Goal: Task Accomplishment & Management: Manage account settings

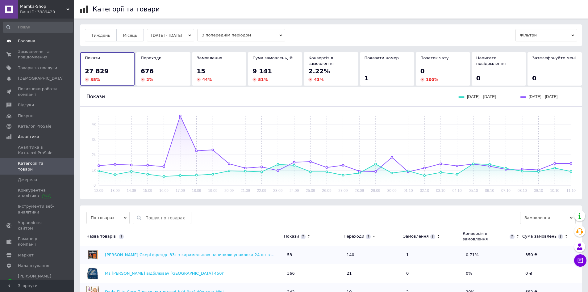
scroll to position [0, 0]
click at [34, 53] on span "Замовлення та повідомлення" at bounding box center [37, 54] width 39 height 11
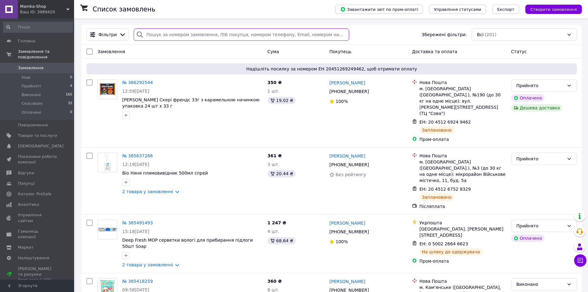
click at [182, 35] on input "search" at bounding box center [241, 34] width 215 height 12
paste input "360330026"
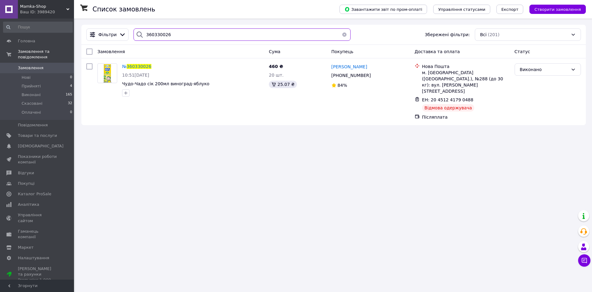
type input "360330026"
click at [343, 35] on button "button" at bounding box center [344, 34] width 12 height 12
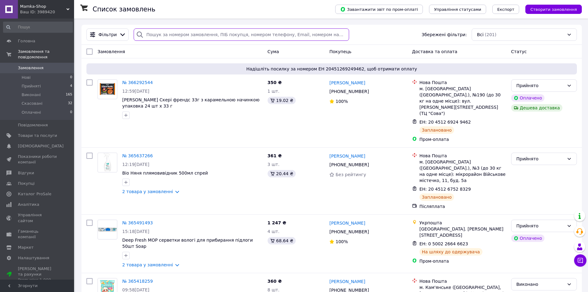
click at [182, 34] on input "search" at bounding box center [241, 34] width 215 height 12
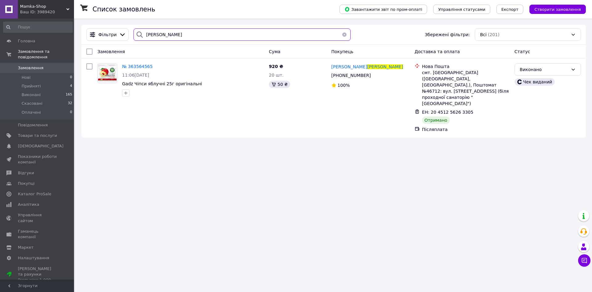
type input "[PERSON_NAME]"
click at [340, 33] on button "button" at bounding box center [344, 34] width 12 height 12
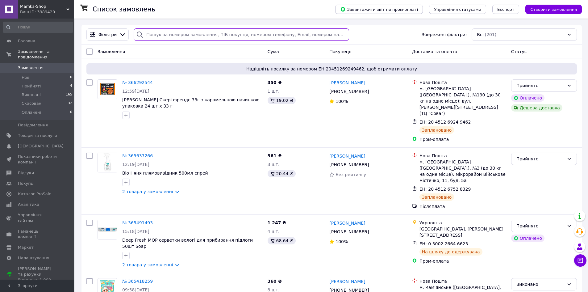
click at [186, 34] on input "search" at bounding box center [241, 34] width 215 height 12
paste input "[PERSON_NAME]"
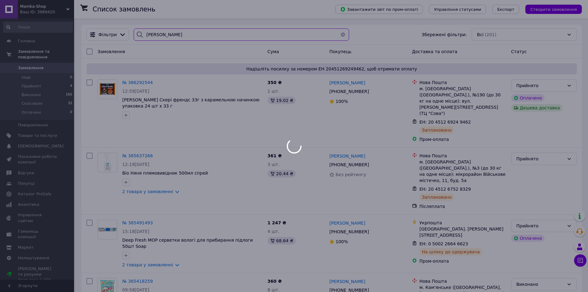
click at [188, 31] on input "[PERSON_NAME]" at bounding box center [241, 34] width 215 height 12
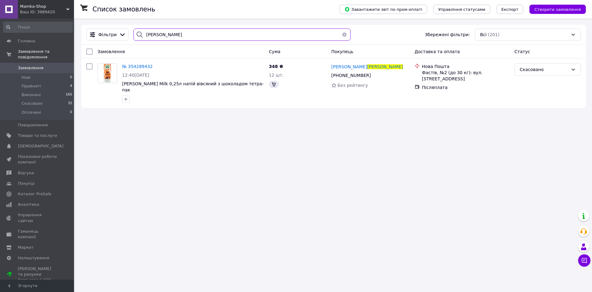
drag, startPoint x: 188, startPoint y: 31, endPoint x: 215, endPoint y: 55, distance: 35.9
click at [215, 55] on div "[PERSON_NAME] Збережені фільтри: Всі (201) Замовлення Cума Покупець Доставка та…" at bounding box center [333, 66] width 505 height 83
paste input "[PERSON_NAME]"
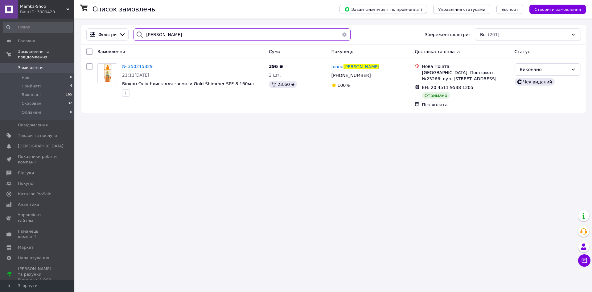
click at [173, 36] on input "[PERSON_NAME]" at bounding box center [242, 34] width 217 height 12
paste input "унайская"
type input "Дунайская"
click at [341, 34] on button "button" at bounding box center [344, 34] width 12 height 12
